Goal: Task Accomplishment & Management: Manage account settings

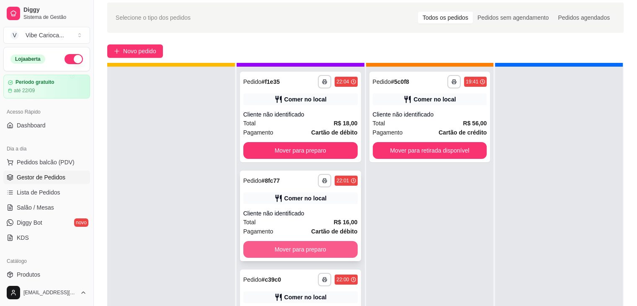
scroll to position [17, 0]
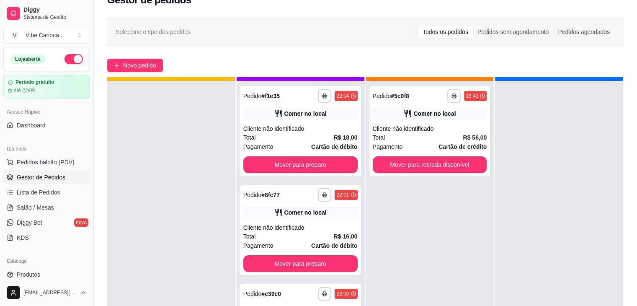
click at [448, 35] on div "Todos os pedidos" at bounding box center [445, 32] width 55 height 12
click at [418, 26] on input "Todos os pedidos" at bounding box center [418, 26] width 0 height 0
click at [450, 29] on div "Todos os pedidos" at bounding box center [445, 32] width 55 height 12
click at [418, 26] on input "Todos os pedidos" at bounding box center [418, 26] width 0 height 0
click at [473, 26] on input "Pedidos sem agendamento" at bounding box center [473, 26] width 0 height 0
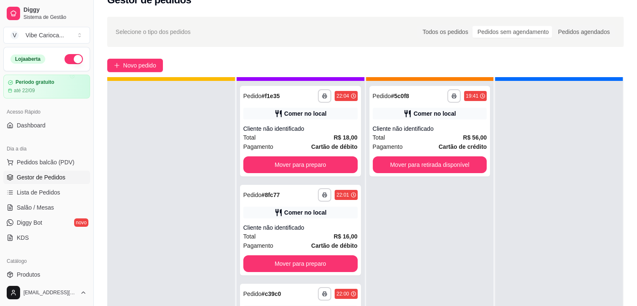
click at [553, 26] on input "Pedidos agendados" at bounding box center [553, 26] width 0 height 0
click at [418, 26] on input "Todos os pedidos" at bounding box center [418, 26] width 0 height 0
click at [473, 26] on input "Pedidos sem agendamento" at bounding box center [473, 26] width 0 height 0
click at [553, 26] on input "Pedidos agendados" at bounding box center [553, 26] width 0 height 0
click at [418, 26] on input "Todos os pedidos" at bounding box center [418, 26] width 0 height 0
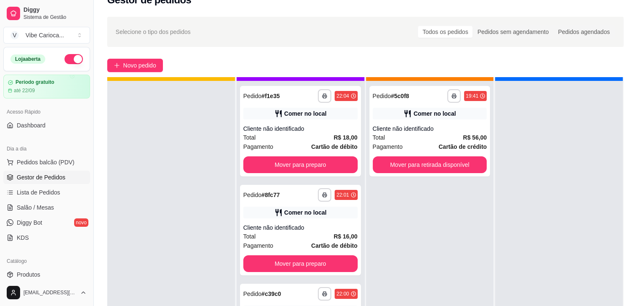
click at [473, 26] on input "Pedidos sem agendamento" at bounding box center [473, 26] width 0 height 0
click at [418, 26] on input "Todos os pedidos" at bounding box center [418, 26] width 0 height 0
click at [553, 26] on input "Pedidos agendados" at bounding box center [553, 26] width 0 height 0
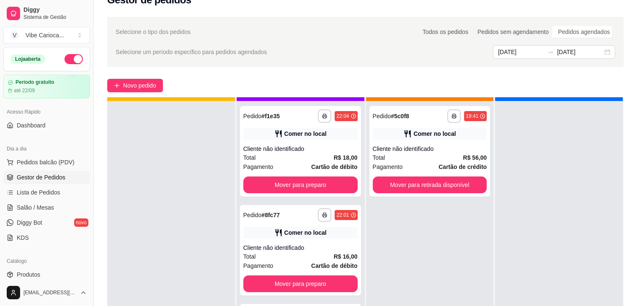
click at [473, 26] on input "Pedidos sem agendamento" at bounding box center [473, 26] width 0 height 0
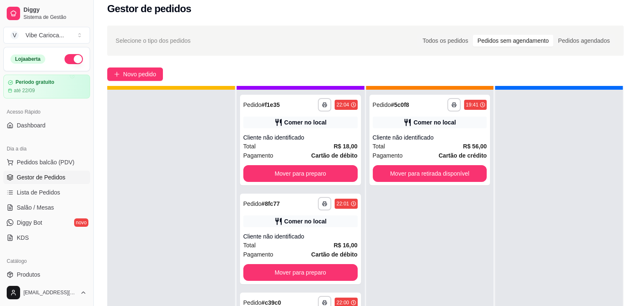
scroll to position [0, 0]
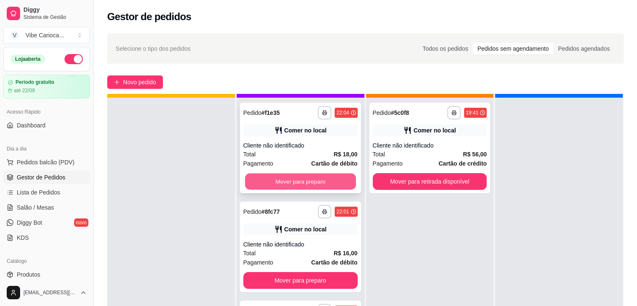
click at [250, 188] on button "Mover para preparo" at bounding box center [300, 181] width 111 height 16
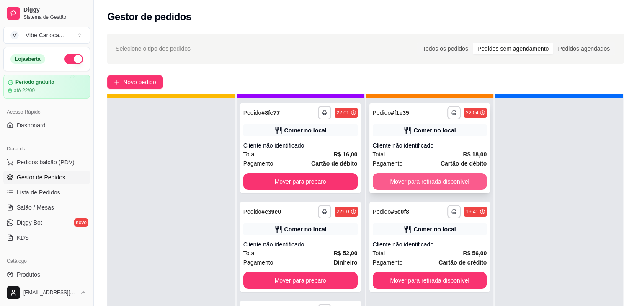
click at [410, 189] on button "Mover para retirada disponível" at bounding box center [430, 181] width 114 height 17
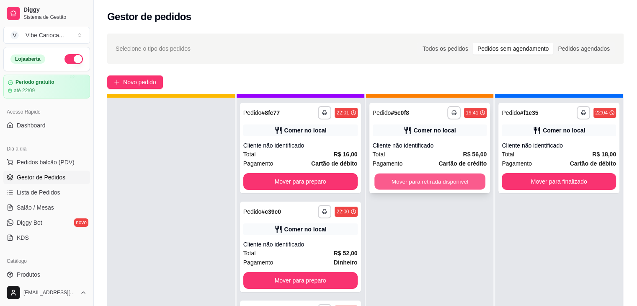
click at [435, 179] on button "Mover para retirada disponível" at bounding box center [429, 181] width 111 height 16
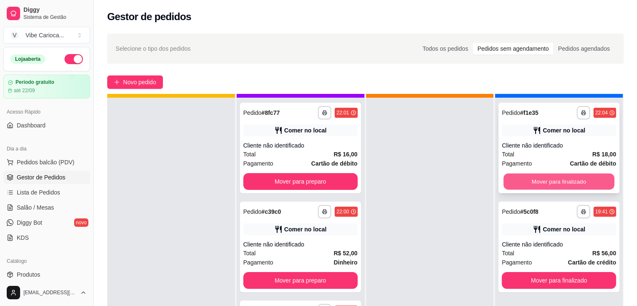
click at [550, 180] on button "Mover para finalizado" at bounding box center [558, 181] width 111 height 16
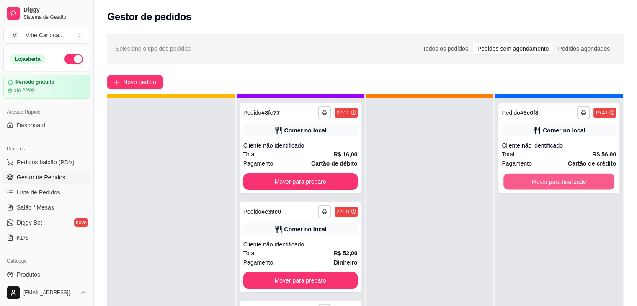
click at [550, 180] on button "Mover para finalizado" at bounding box center [558, 181] width 111 height 16
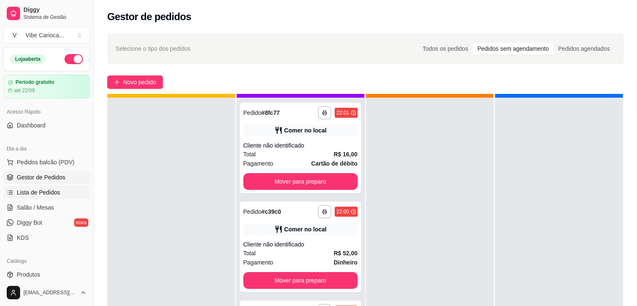
click at [36, 192] on span "Lista de Pedidos" at bounding box center [39, 192] width 44 height 8
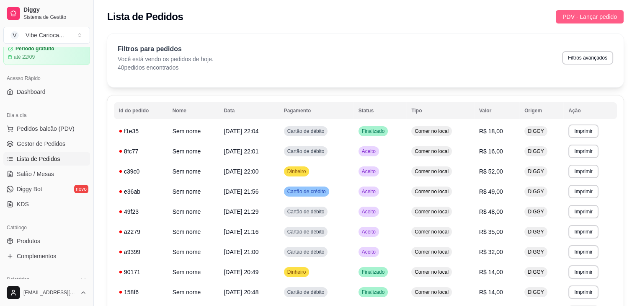
click at [588, 18] on span "PDV - Lançar pedido" at bounding box center [589, 16] width 54 height 9
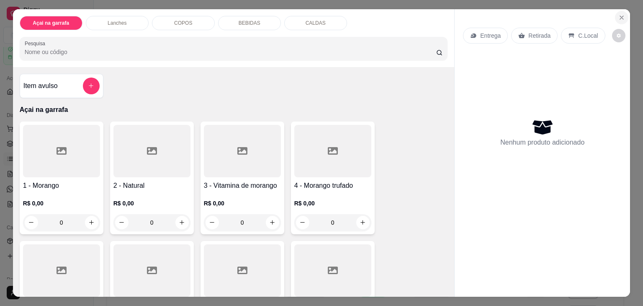
click at [618, 14] on icon "Close" at bounding box center [621, 17] width 7 height 7
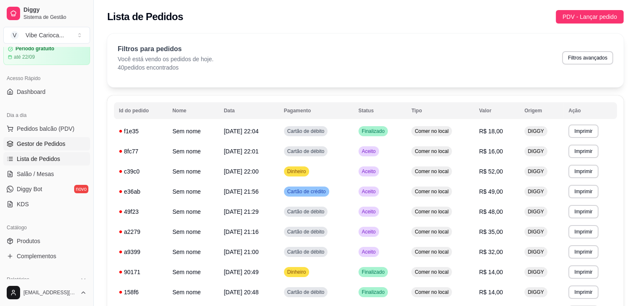
click at [50, 139] on span "Gestor de Pedidos" at bounding box center [41, 143] width 49 height 8
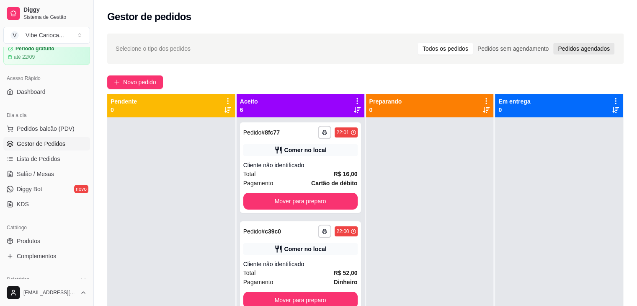
click at [573, 51] on div "Pedidos agendados" at bounding box center [583, 49] width 61 height 12
click at [553, 43] on input "Pedidos agendados" at bounding box center [553, 43] width 0 height 0
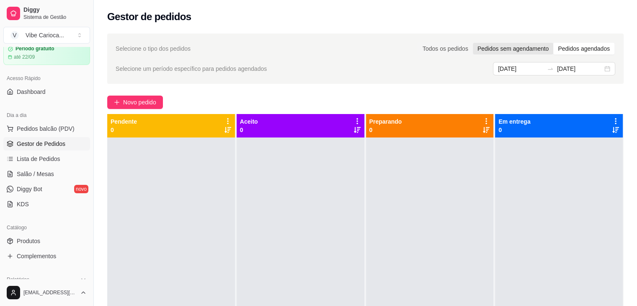
click at [513, 52] on div "Pedidos sem agendamento" at bounding box center [513, 49] width 80 height 12
click at [473, 43] on input "Pedidos sem agendamento" at bounding box center [473, 43] width 0 height 0
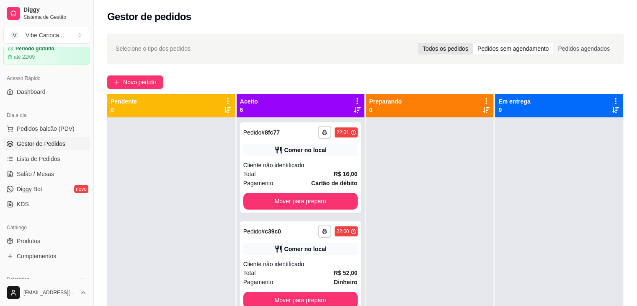
click at [453, 48] on div "Todos os pedidos" at bounding box center [445, 49] width 55 height 12
click at [418, 43] on input "Todos os pedidos" at bounding box center [418, 43] width 0 height 0
